Goal: Register for event/course

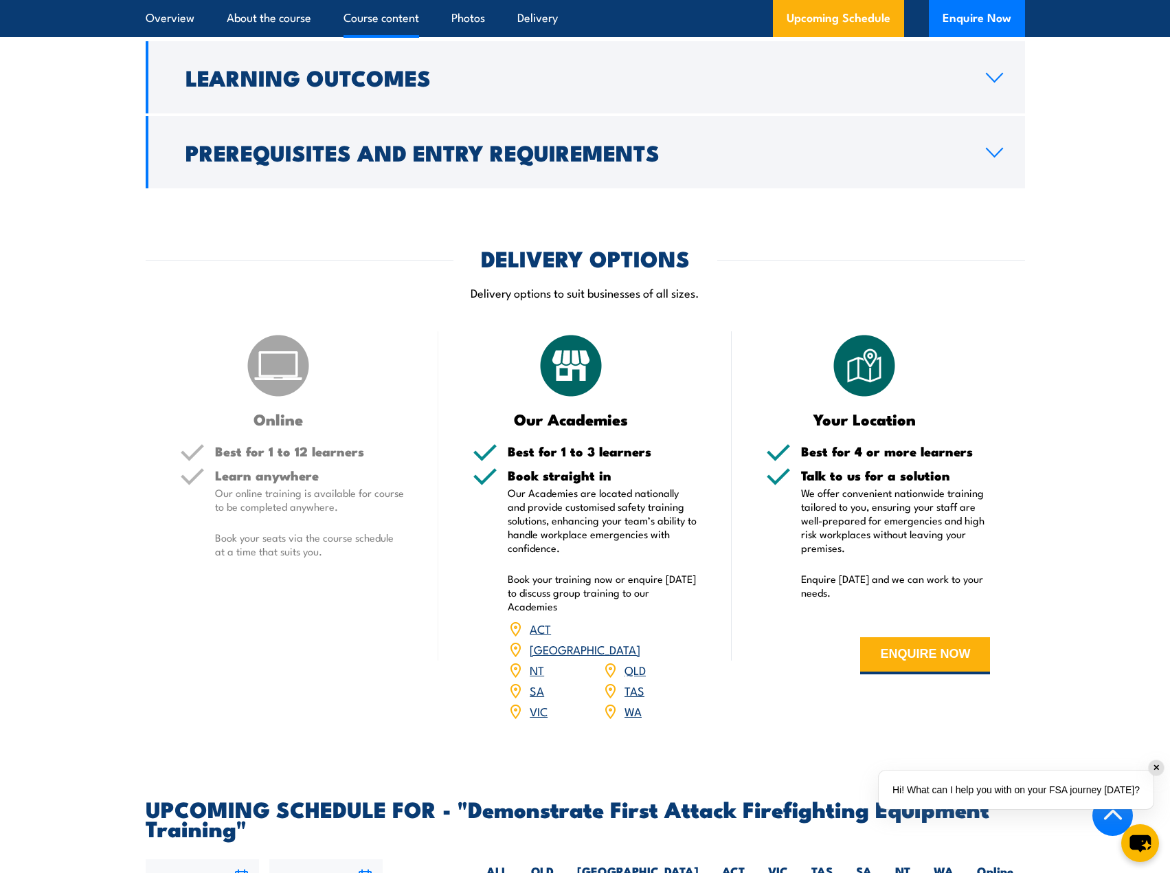
scroll to position [1724, 0]
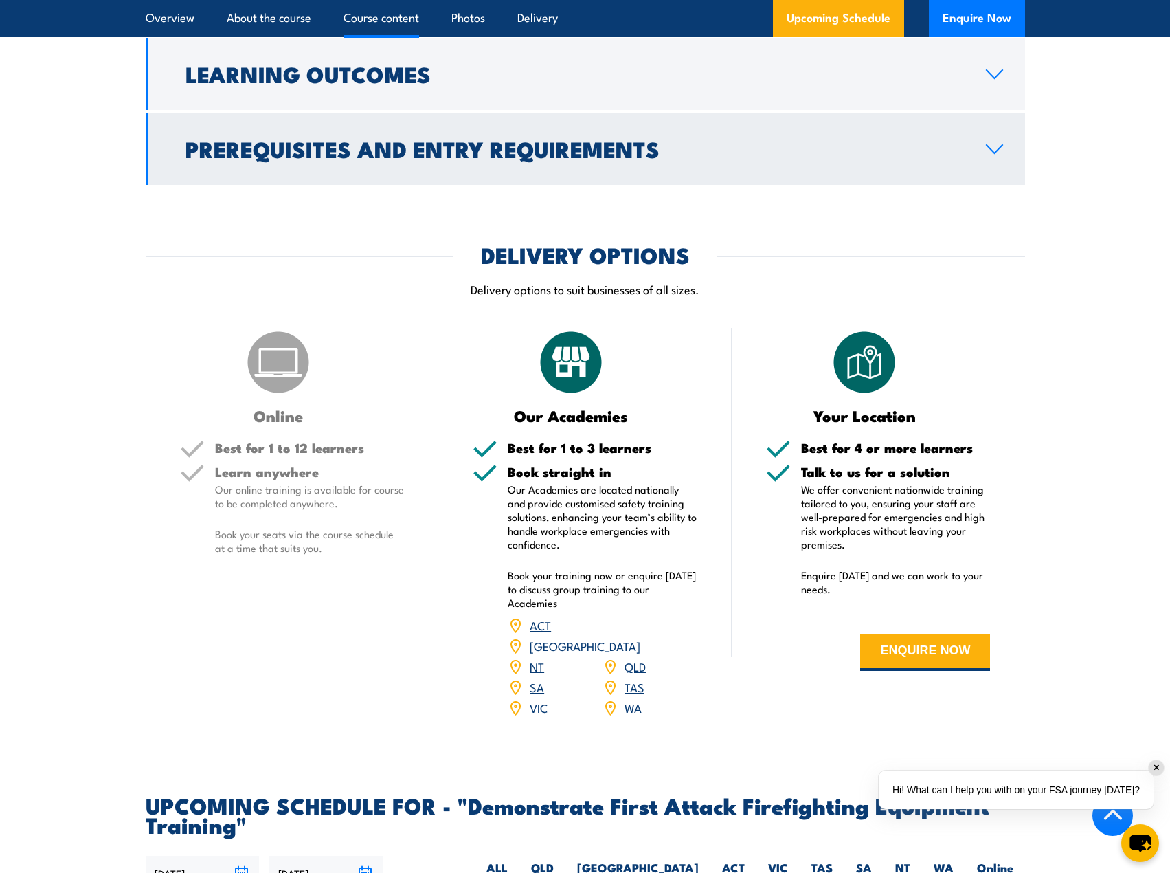
click at [876, 148] on h2 "Prerequisites and Entry Requirements" at bounding box center [575, 148] width 779 height 19
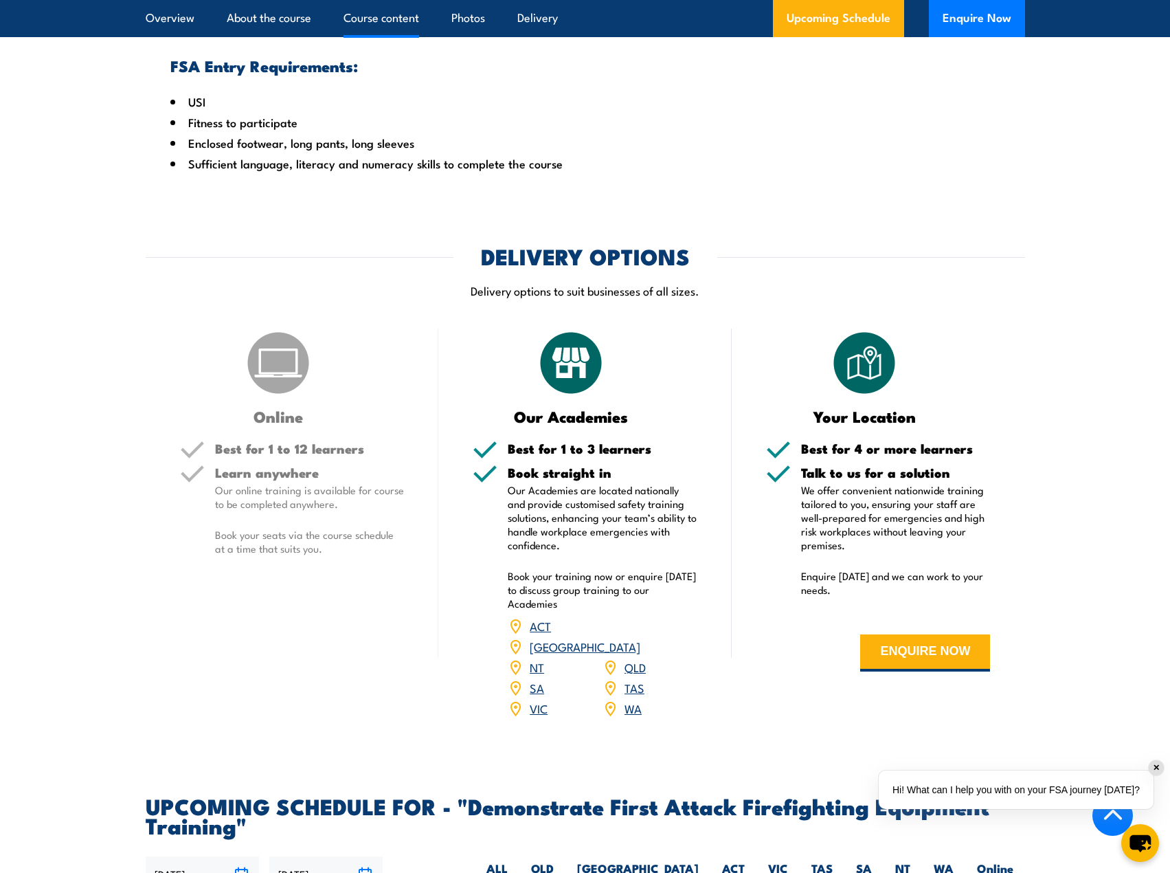
scroll to position [1880, 0]
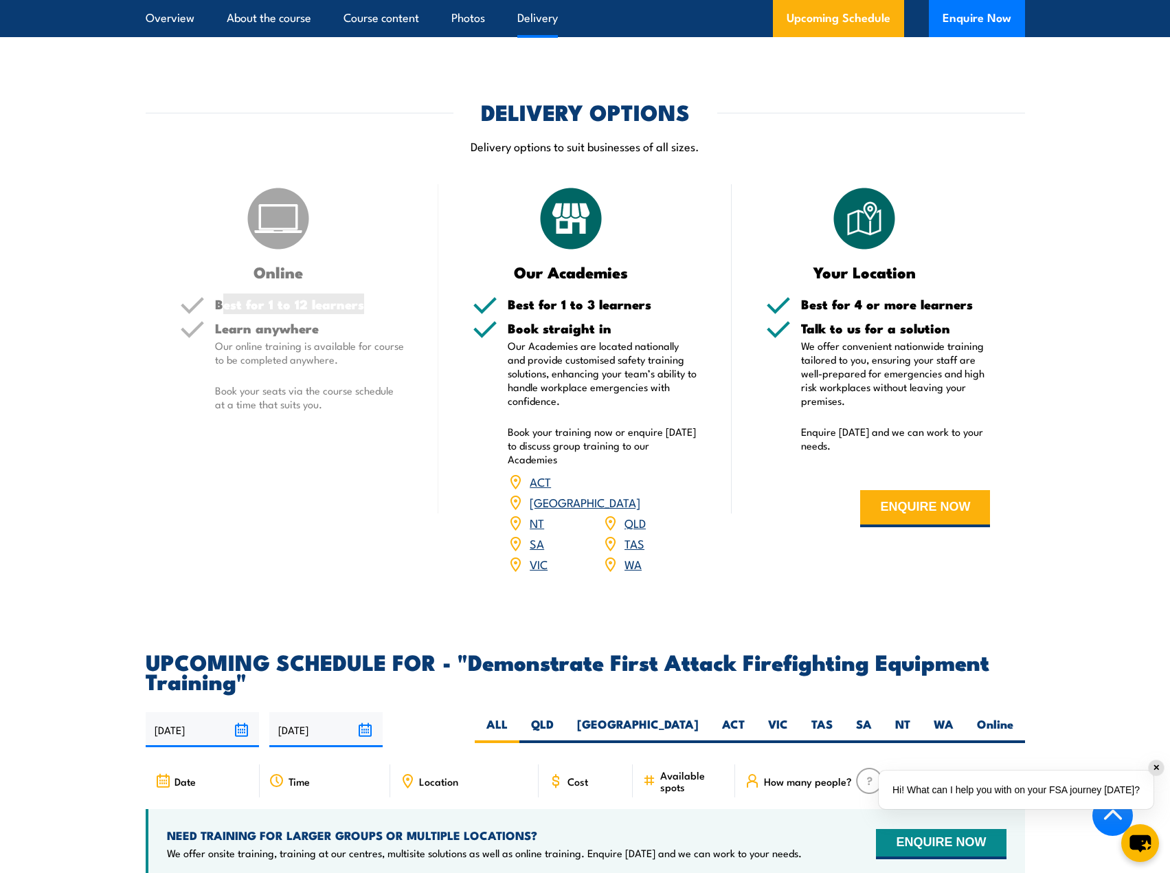
drag, startPoint x: 257, startPoint y: 300, endPoint x: 366, endPoint y: 313, distance: 110.0
click at [364, 301] on h5 "Best for 1 to 12 learners" at bounding box center [310, 304] width 190 height 13
drag, startPoint x: 240, startPoint y: 330, endPoint x: 302, endPoint y: 326, distance: 62.7
click at [302, 335] on div "Learn anywhere Our online training is available for course to be completed anyw…" at bounding box center [310, 378] width 190 height 112
click at [292, 348] on p "Our online training is available for course to be completed anywhere." at bounding box center [310, 352] width 190 height 27
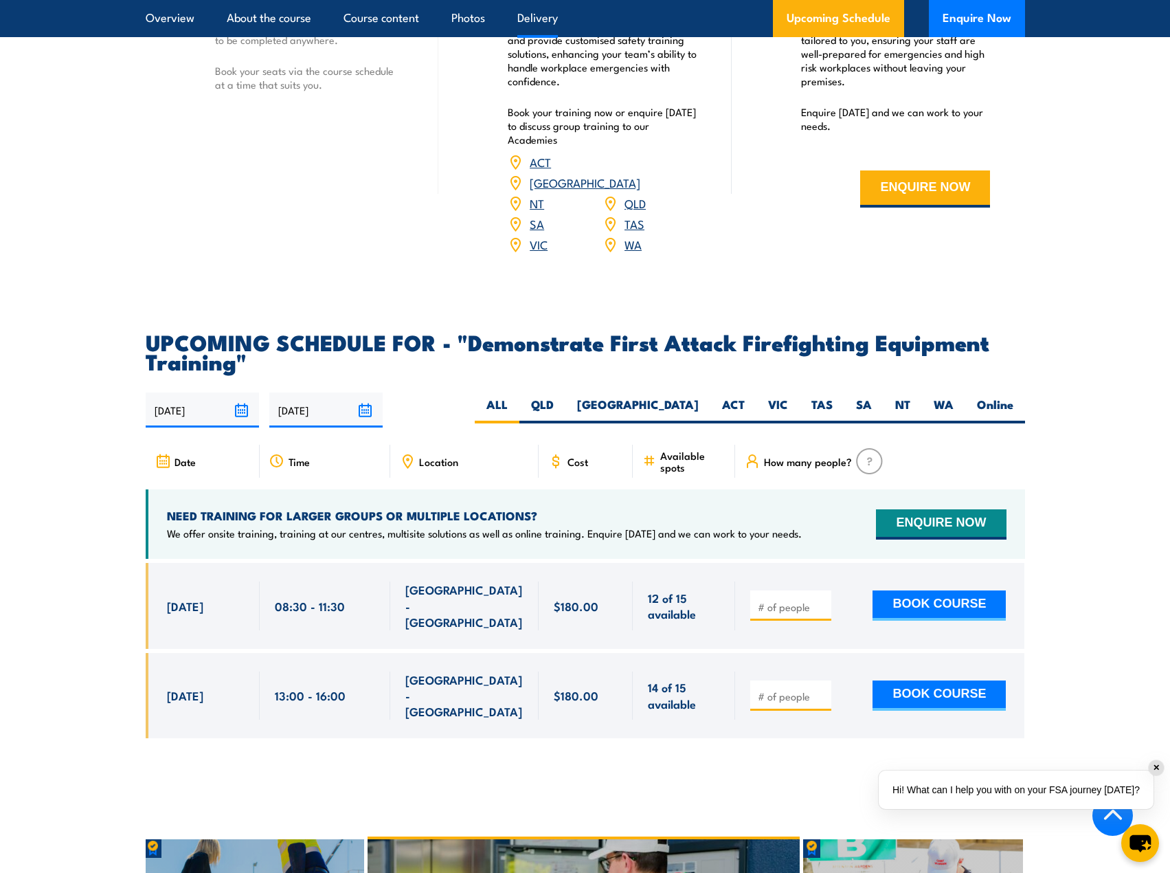
scroll to position [2223, 0]
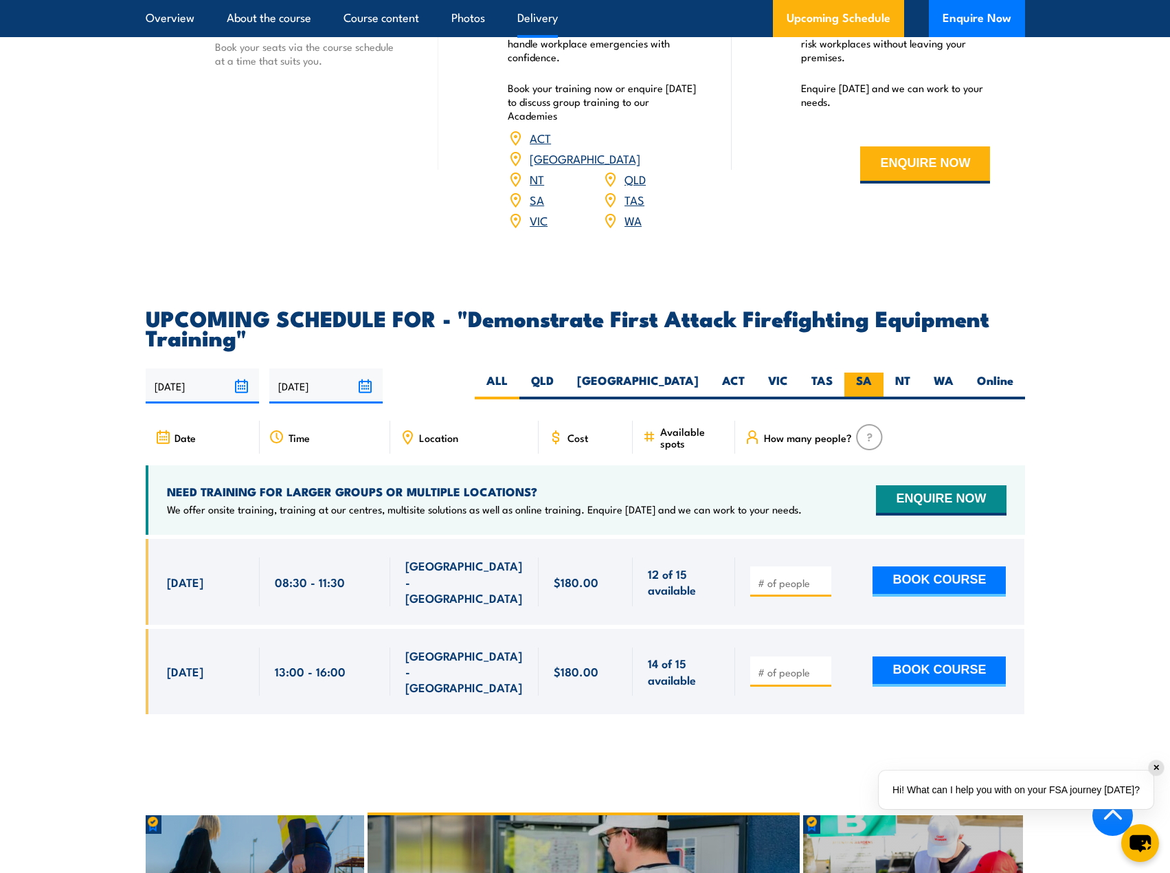
click at [870, 372] on label "SA" at bounding box center [864, 385] width 39 height 27
click at [872, 372] on input "SA" at bounding box center [876, 376] width 9 height 9
radio input "true"
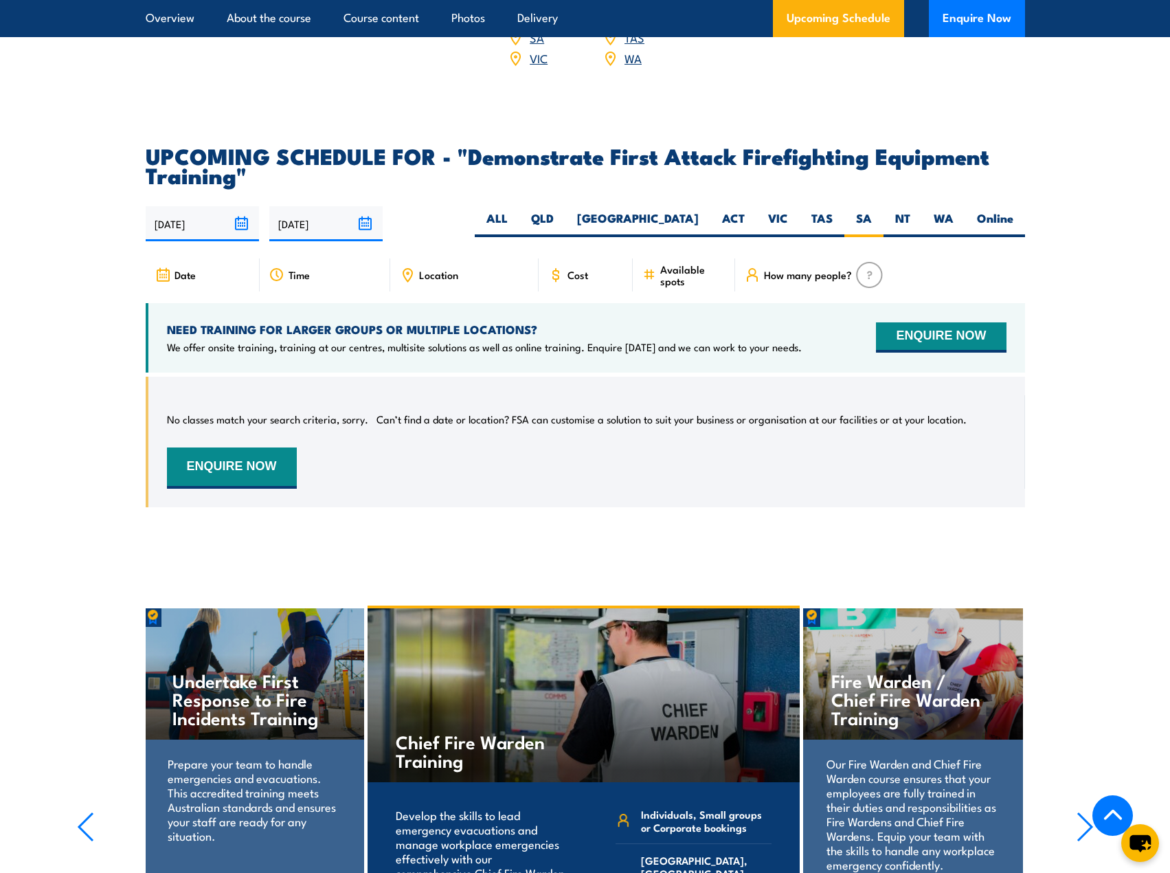
scroll to position [2355, 0]
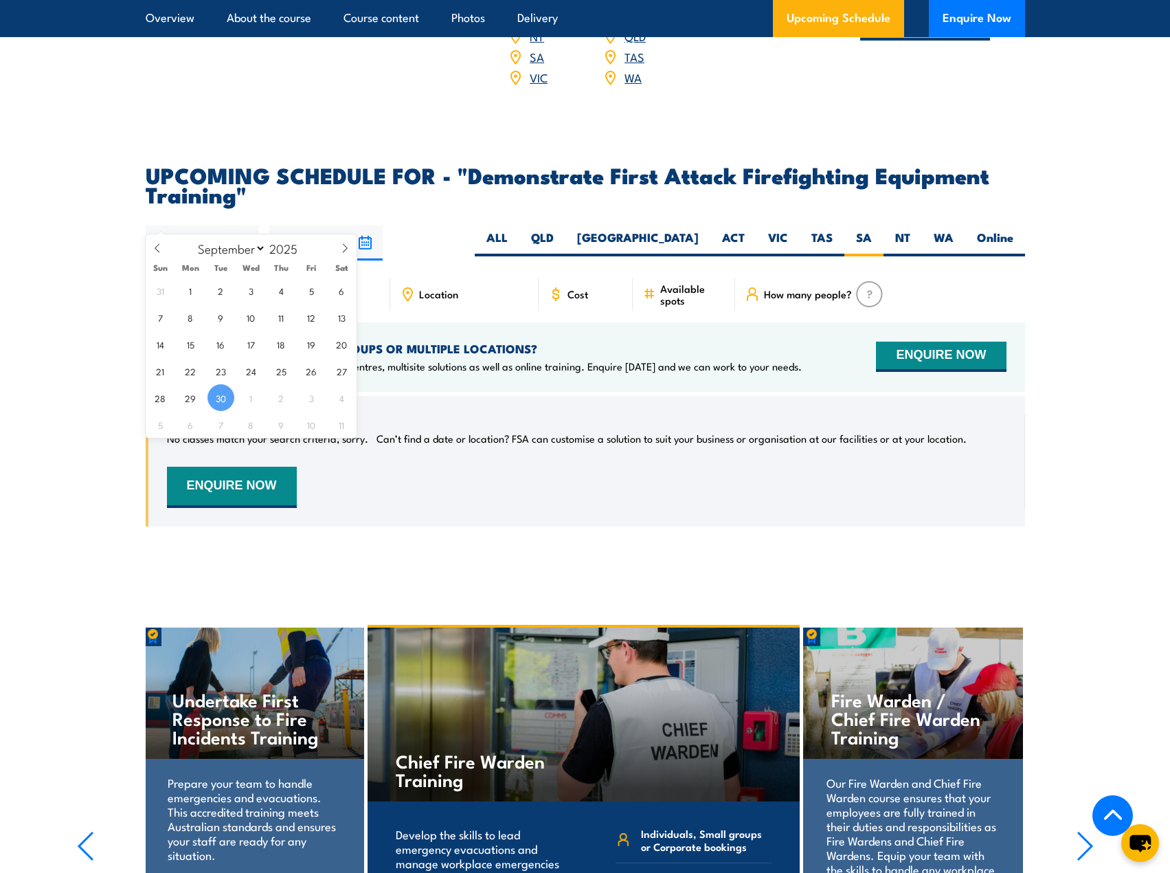
click at [245, 225] on input "[DATE]" at bounding box center [202, 242] width 113 height 35
click at [1079, 409] on section "UPCOMING SCHEDULE FOR - "Demonstrate First Attack Firefighting Equipment Traini…" at bounding box center [585, 356] width 1170 height 382
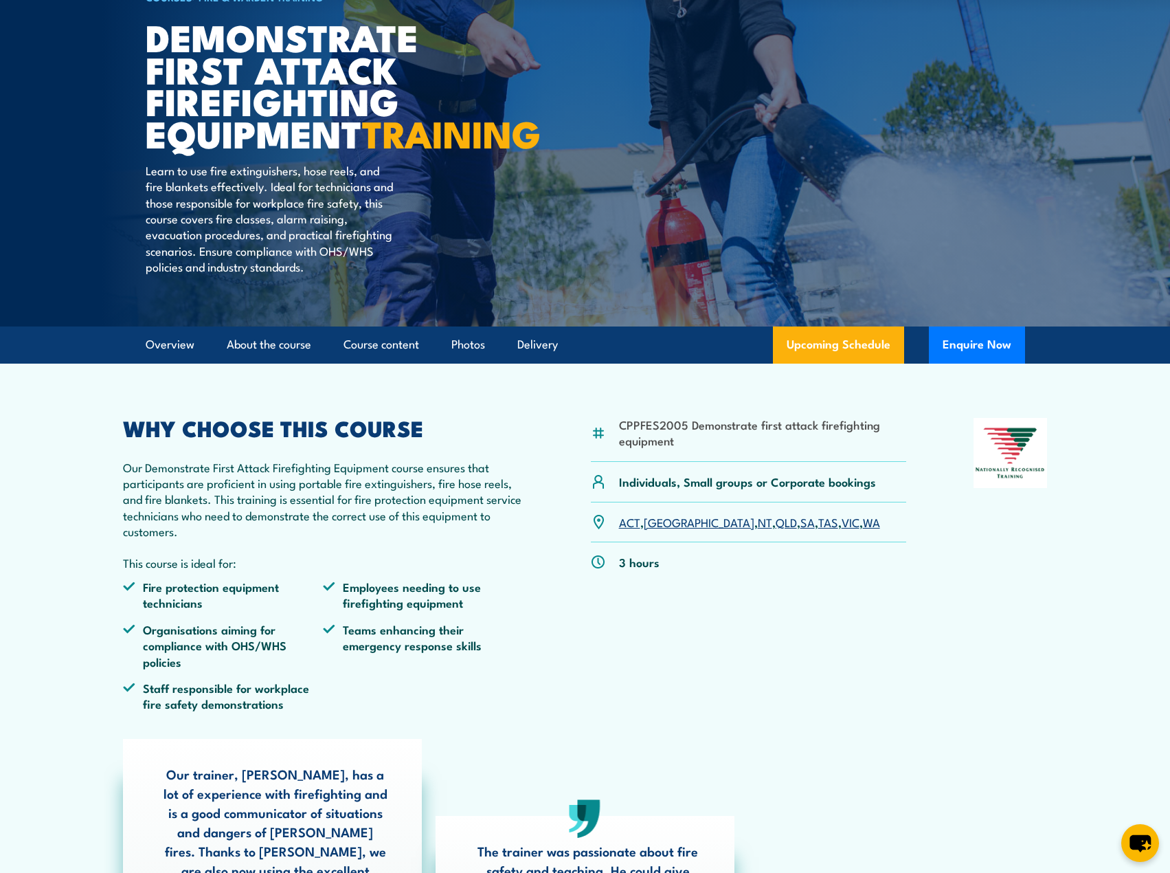
scroll to position [0, 0]
